Goal: Task Accomplishment & Management: Manage account settings

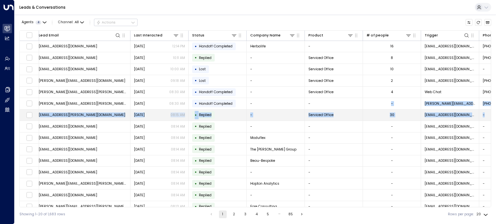
drag, startPoint x: 490, startPoint y: 99, endPoint x: 488, endPoint y: 113, distance: 14.4
click at [488, 113] on div "Lead Name AI mode Lead Email Last Interacted Status Company Name Product # of p…" at bounding box center [254, 118] width 471 height 177
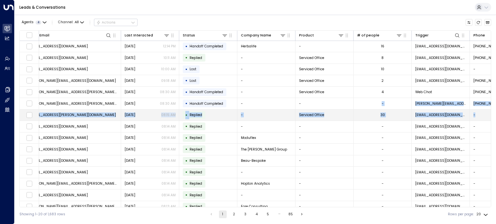
click at [488, 113] on td "-" at bounding box center [498, 115] width 58 height 11
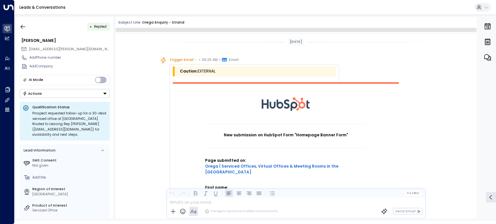
scroll to position [326, 0]
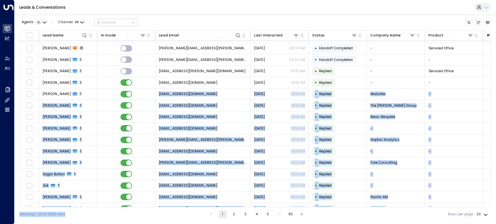
scroll to position [63, 0]
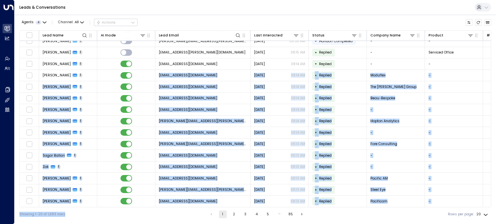
drag, startPoint x: 85, startPoint y: 138, endPoint x: 69, endPoint y: 212, distance: 75.6
click at [69, 212] on div "Agents 4 Channel: All Actions Lead Name AI mode Lead Email Last Interacted Stat…" at bounding box center [254, 118] width 471 height 207
click at [90, 215] on div "Showing 1-20 of 1,683 rows 1 2 3 4 5 … 85 Rows per page: 20 **" at bounding box center [254, 214] width 471 height 14
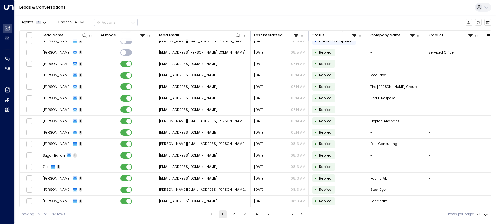
click at [479, 212] on body "Overview Leads & Conversations Leads & Conversations Analytics Analytics Agents…" at bounding box center [248, 111] width 496 height 222
click at [480, 203] on li "50" at bounding box center [482, 202] width 17 height 10
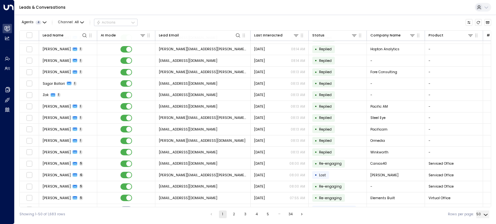
scroll to position [155, 0]
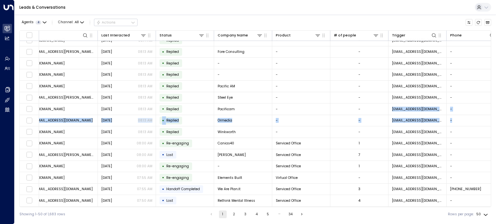
drag, startPoint x: 489, startPoint y: 110, endPoint x: 489, endPoint y: 117, distance: 7.1
click at [489, 117] on div "Lead Name AI mode Lead Email Last Interacted Status Company Name Product # of p…" at bounding box center [254, 118] width 471 height 177
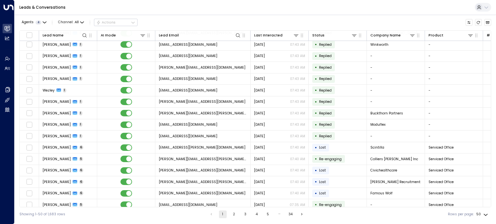
scroll to position [404, 0]
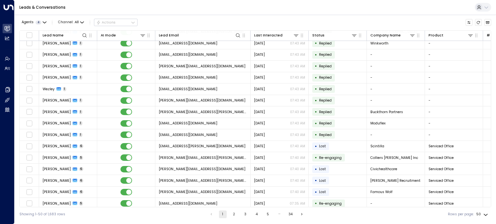
click at [481, 214] on body "Overview Leads & Conversations Leads & Conversations Analytics Analytics Agents…" at bounding box center [248, 111] width 496 height 222
click at [481, 210] on li "100" at bounding box center [482, 212] width 17 height 10
type input "***"
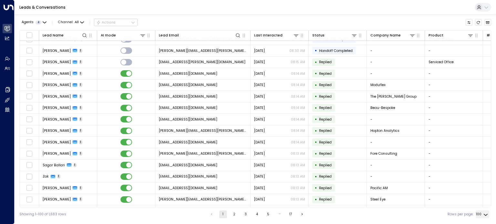
scroll to position [404, 0]
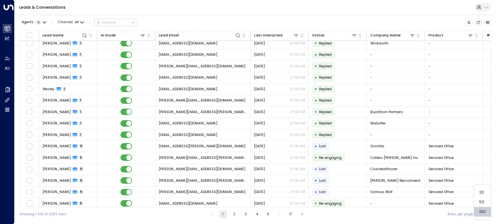
click at [490, 106] on div at bounding box center [248, 112] width 496 height 224
click at [490, 106] on div "Lead Name AI mode Lead Email Last Interacted Status Company Name Product # of p…" at bounding box center [254, 118] width 471 height 177
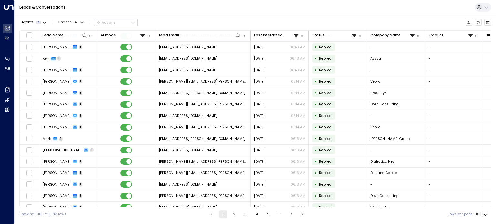
scroll to position [973, 0]
